Goal: Information Seeking & Learning: Understand process/instructions

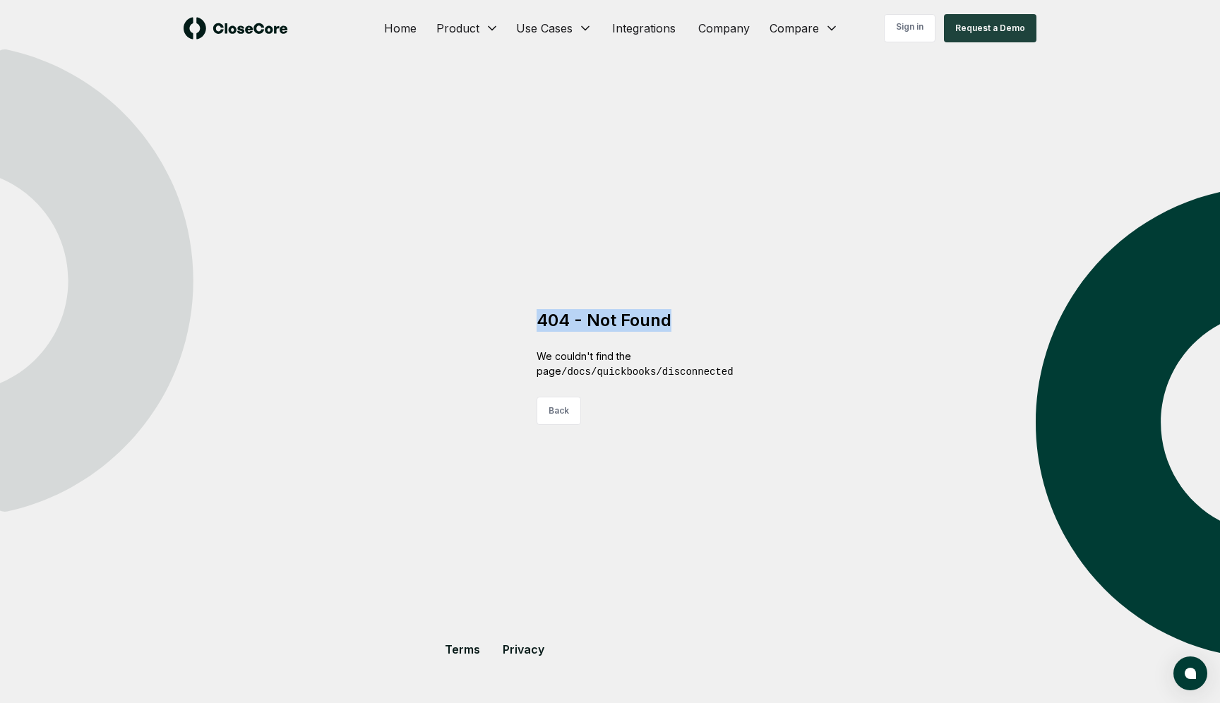
drag, startPoint x: 538, startPoint y: 324, endPoint x: 685, endPoint y: 325, distance: 147.5
click at [685, 325] on div "404 - Not Found We couldn't find the page /docs/quickbooks/disconnected Back" at bounding box center [610, 351] width 282 height 141
